Goal: Navigation & Orientation: Find specific page/section

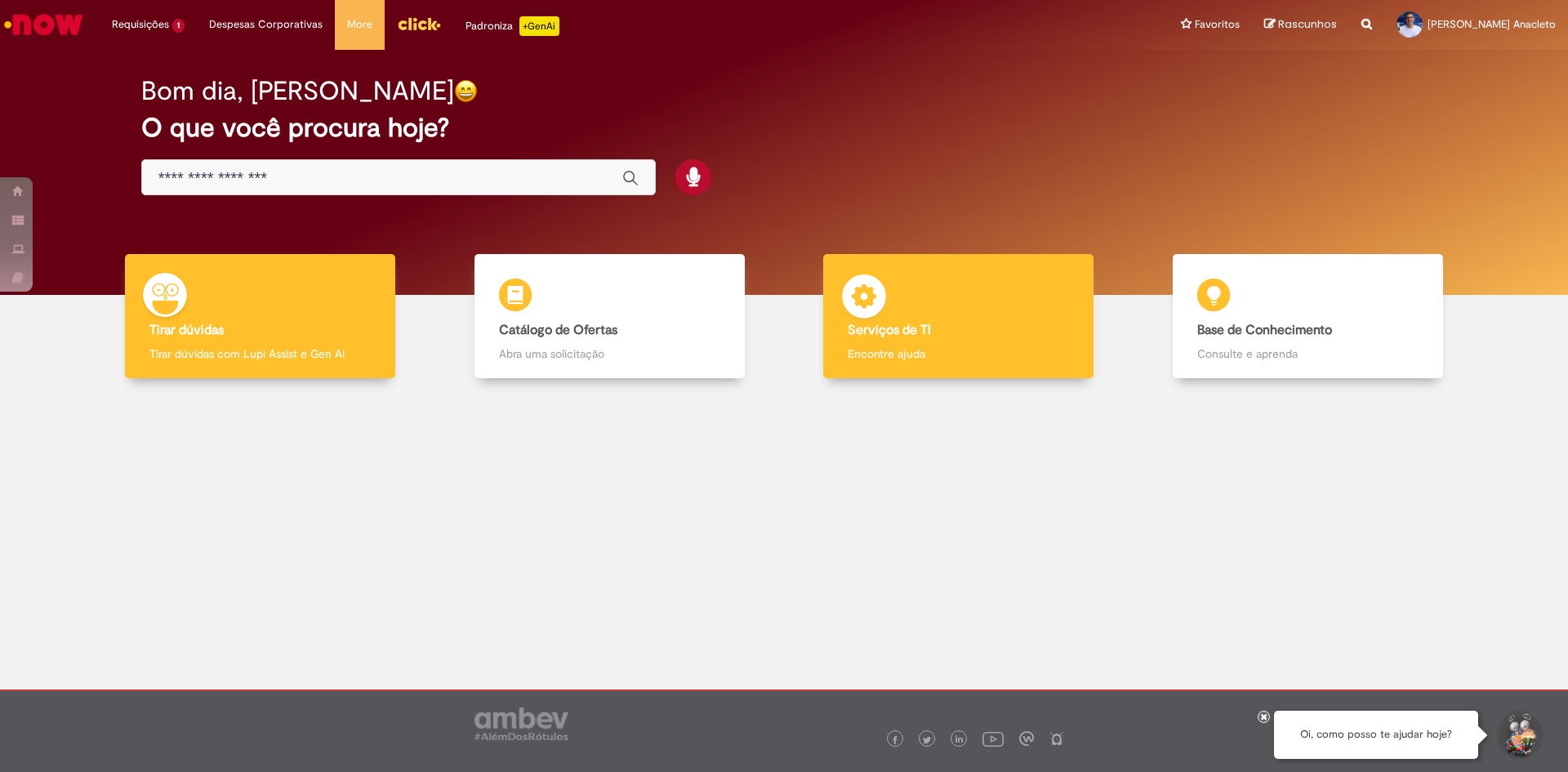
click at [995, 300] on div "Serviços de TI Serviços de TI Encontre ajuda" at bounding box center [957, 316] width 270 height 125
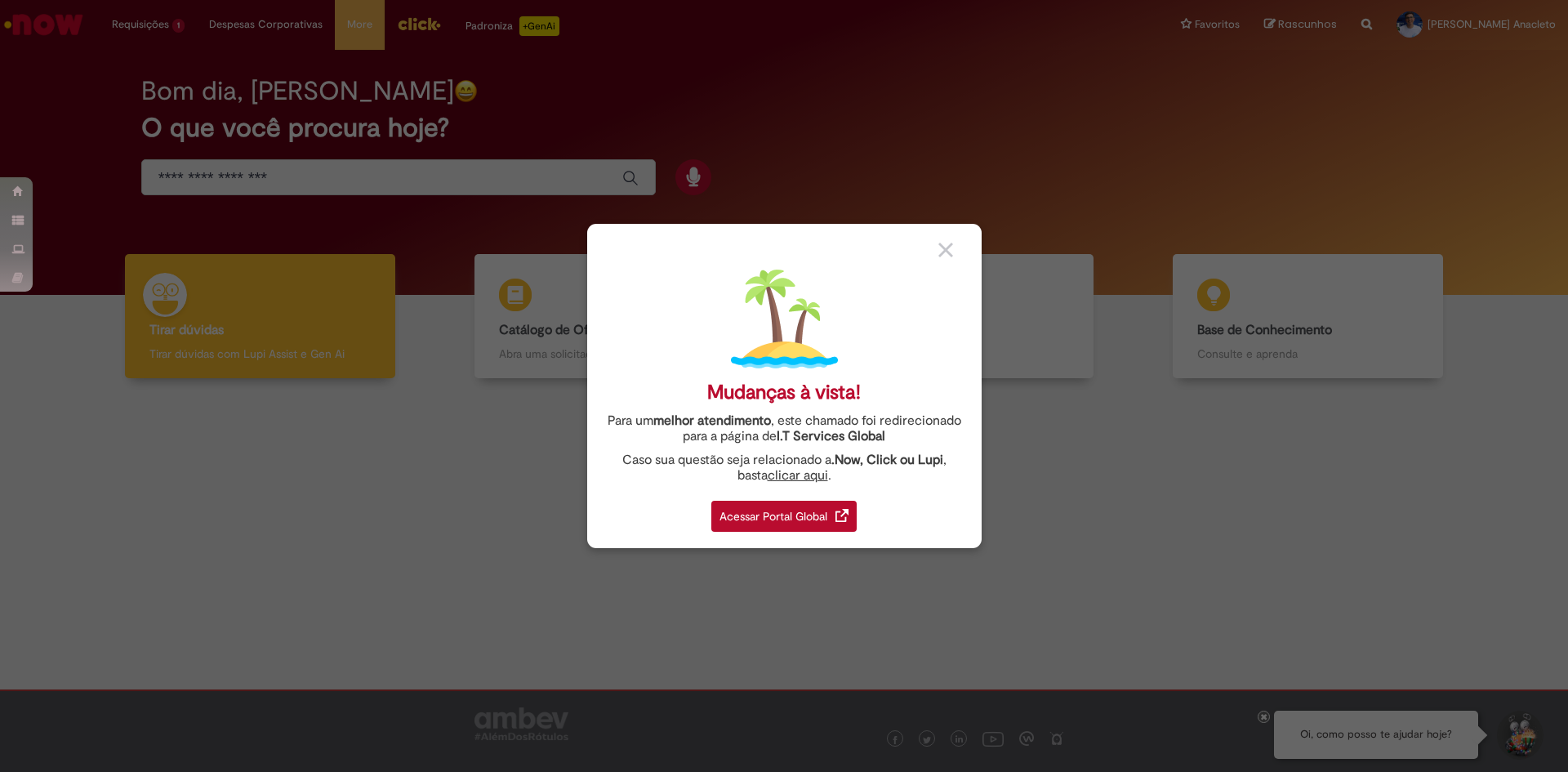
click at [964, 238] on div "Mudanças à vista! Para um melhor atendimento , este chamado foi redirecionado p…" at bounding box center [784, 386] width 394 height 324
click at [956, 243] on div at bounding box center [954, 249] width 31 height 17
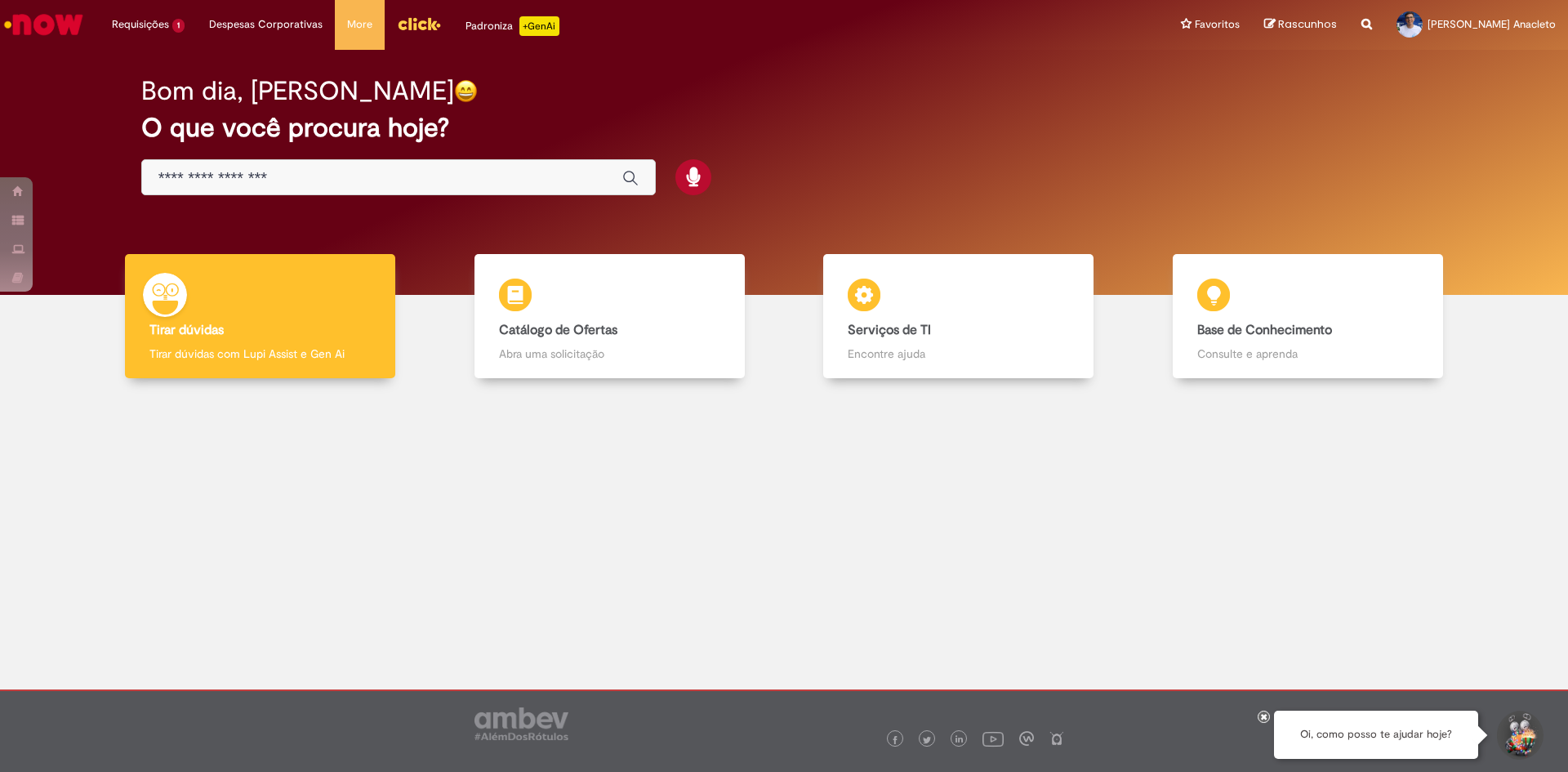
click at [58, 25] on img "Ir para a Homepage" at bounding box center [44, 25] width 84 height 33
